Goal: Transaction & Acquisition: Download file/media

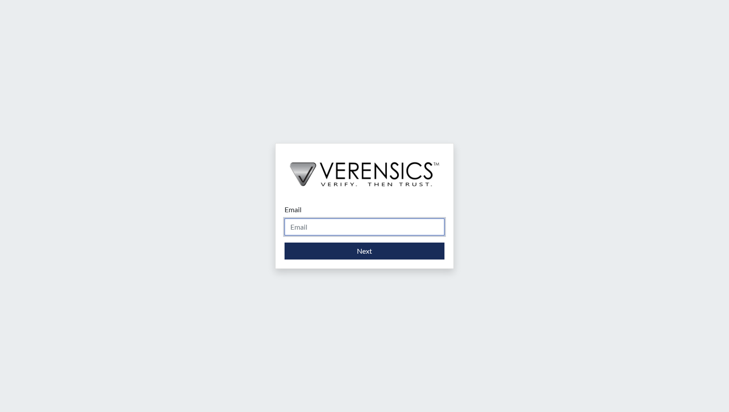
click at [313, 226] on input "Email" at bounding box center [364, 227] width 160 height 17
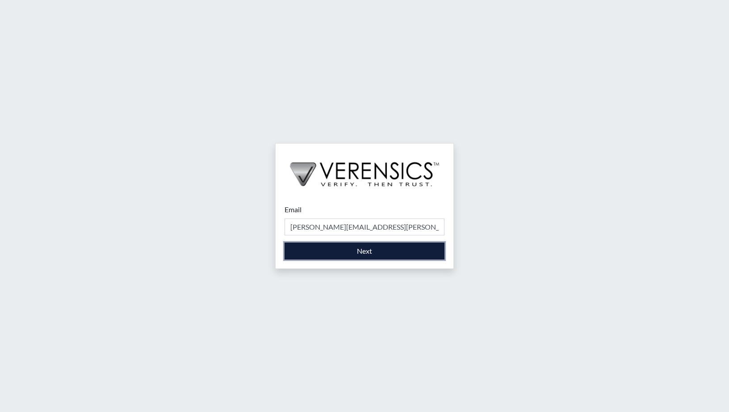
click at [304, 254] on button "Next" at bounding box center [364, 251] width 160 height 17
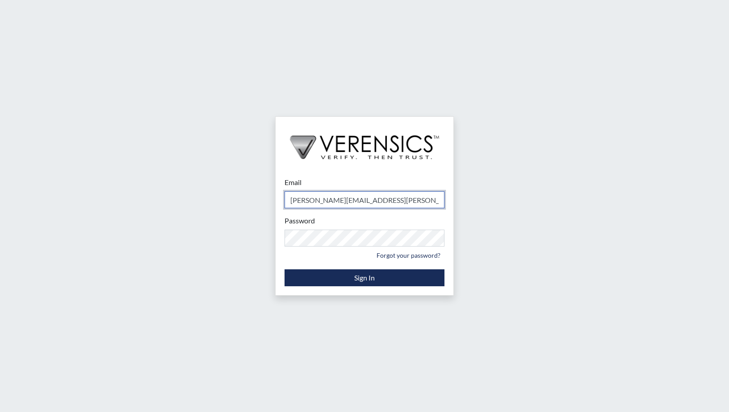
type input "[PERSON_NAME][EMAIL_ADDRESS][PERSON_NAME][DOMAIN_NAME]"
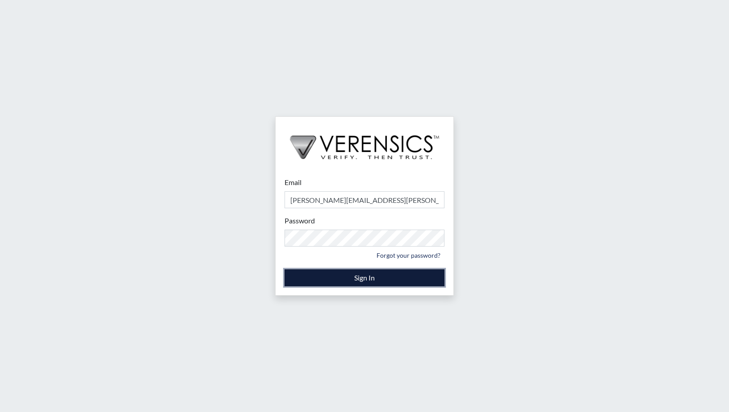
click at [361, 276] on button "Sign In" at bounding box center [364, 278] width 160 height 17
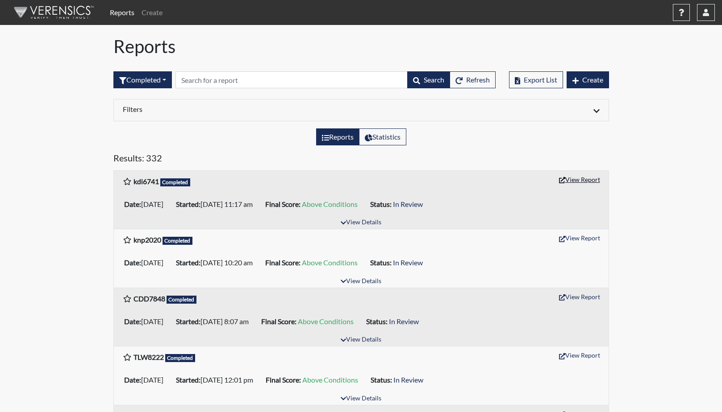
click at [579, 181] on button "View Report" at bounding box center [579, 180] width 49 height 14
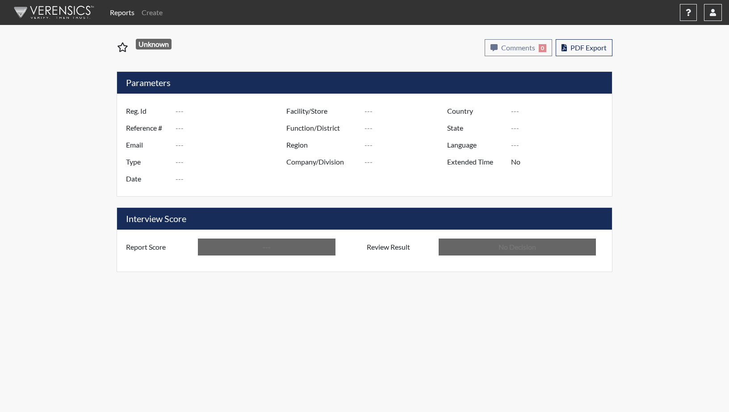
type input "kdi6741"
type input "50774"
type input "---"
type input "Corrections Pre-Employment"
type input "Aug 14, 2025"
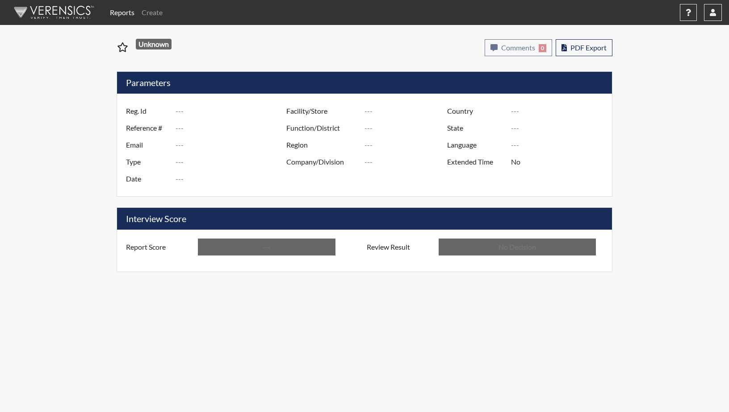
type input "GD&CP SMU*+"
type input "[GEOGRAPHIC_DATA]"
type input "[US_STATE]"
type input "English"
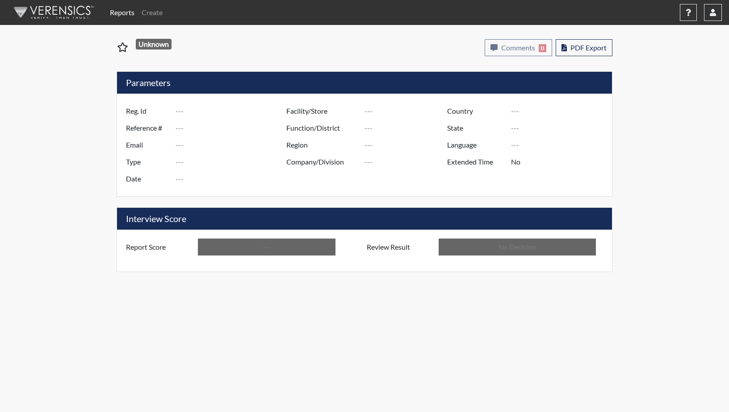
type input "Above Conditions"
type input "In Review"
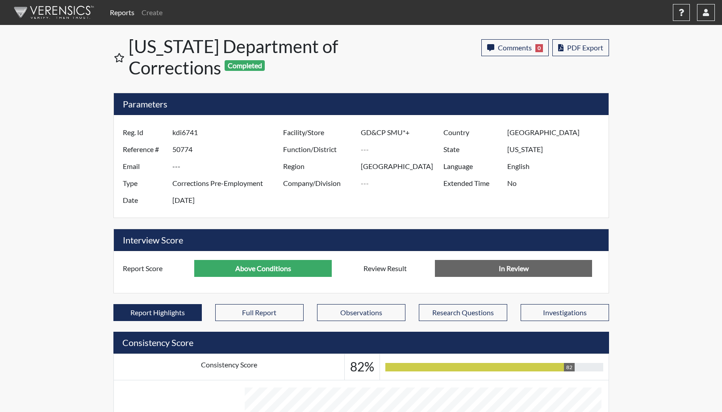
scroll to position [148, 371]
click at [583, 48] on span "PDF Export" at bounding box center [585, 47] width 36 height 8
